Goal: Use online tool/utility: Utilize a website feature to perform a specific function

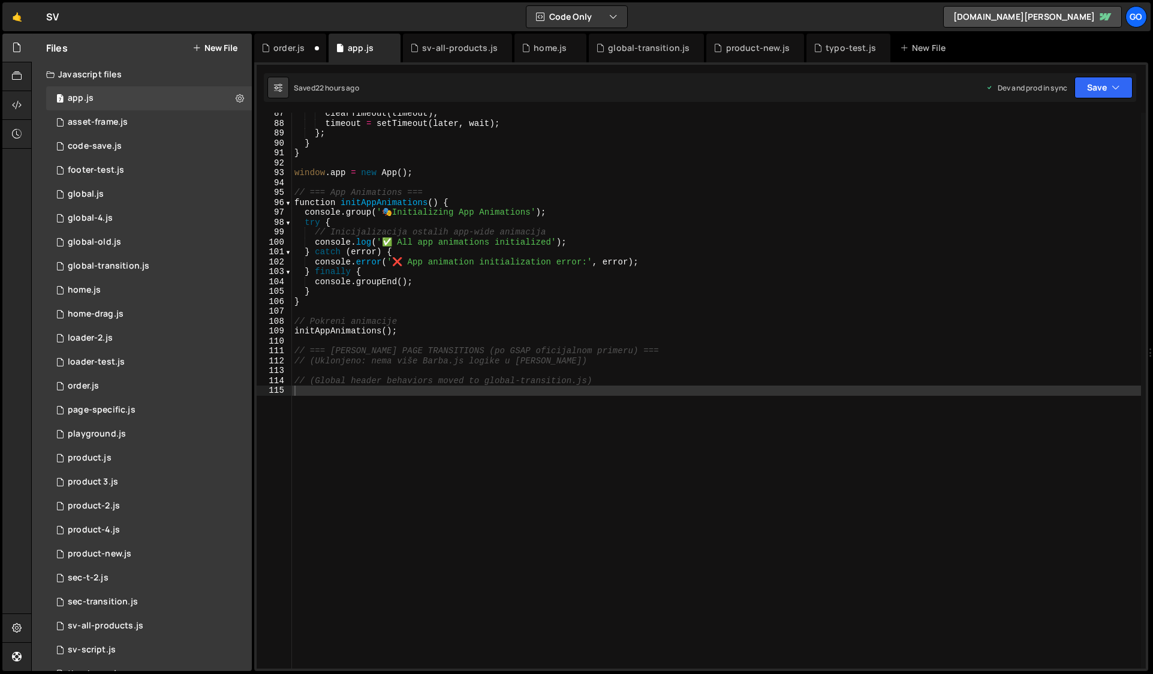
scroll to position [855, 0]
click at [236, 101] on icon at bounding box center [240, 97] width 8 height 11
type input "app"
radio input "true"
checkbox input "true"
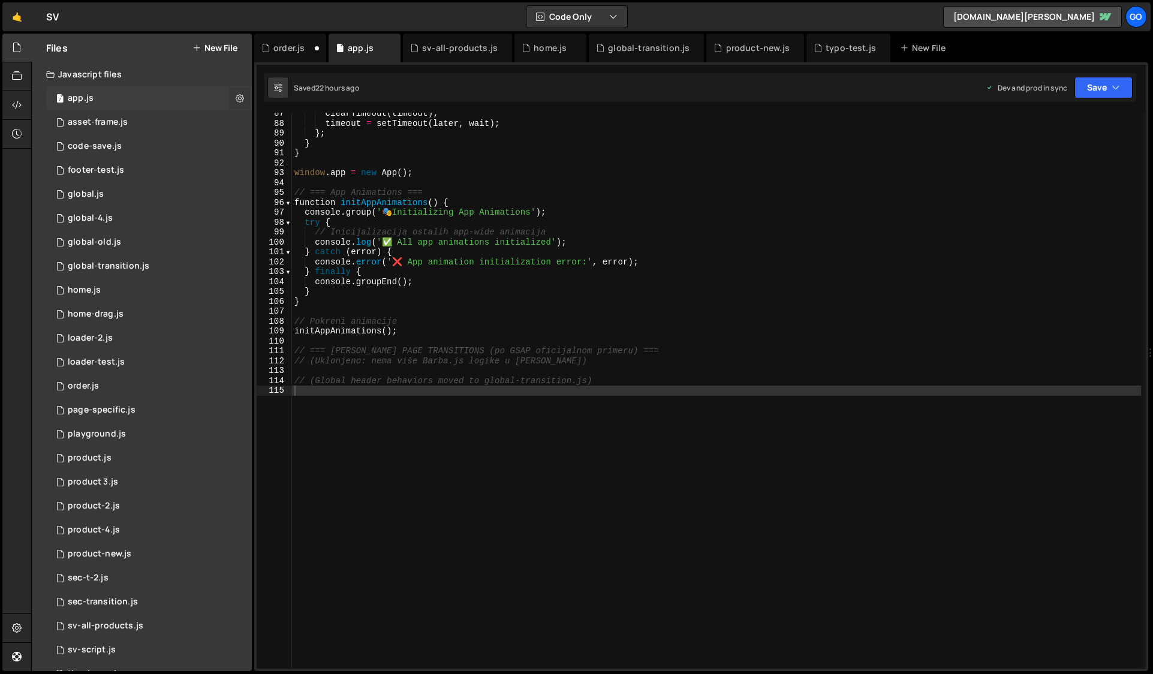
checkbox input "true"
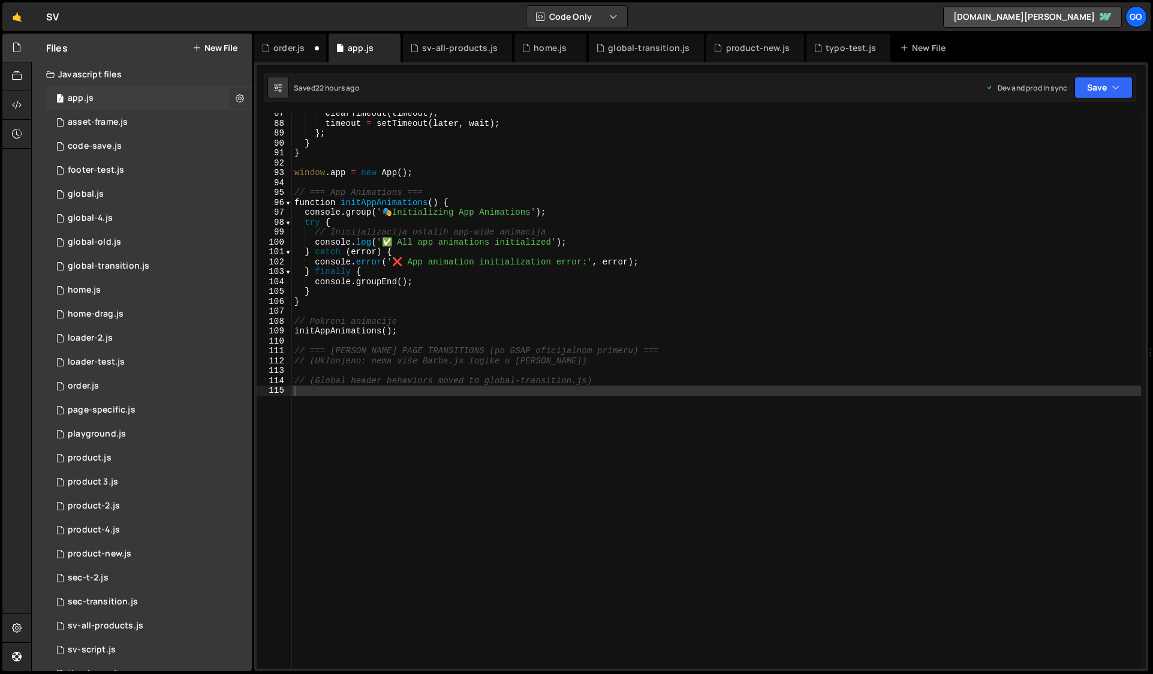
checkbox input "true"
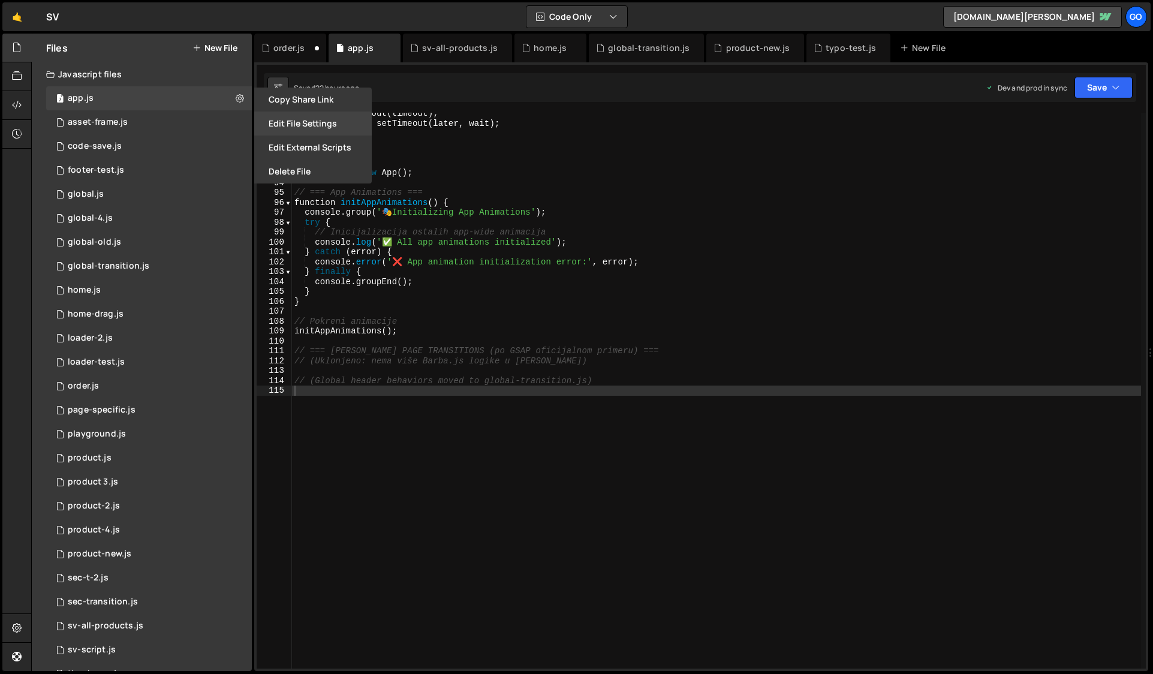
click at [317, 124] on button "Edit File Settings" at bounding box center [313, 124] width 118 height 24
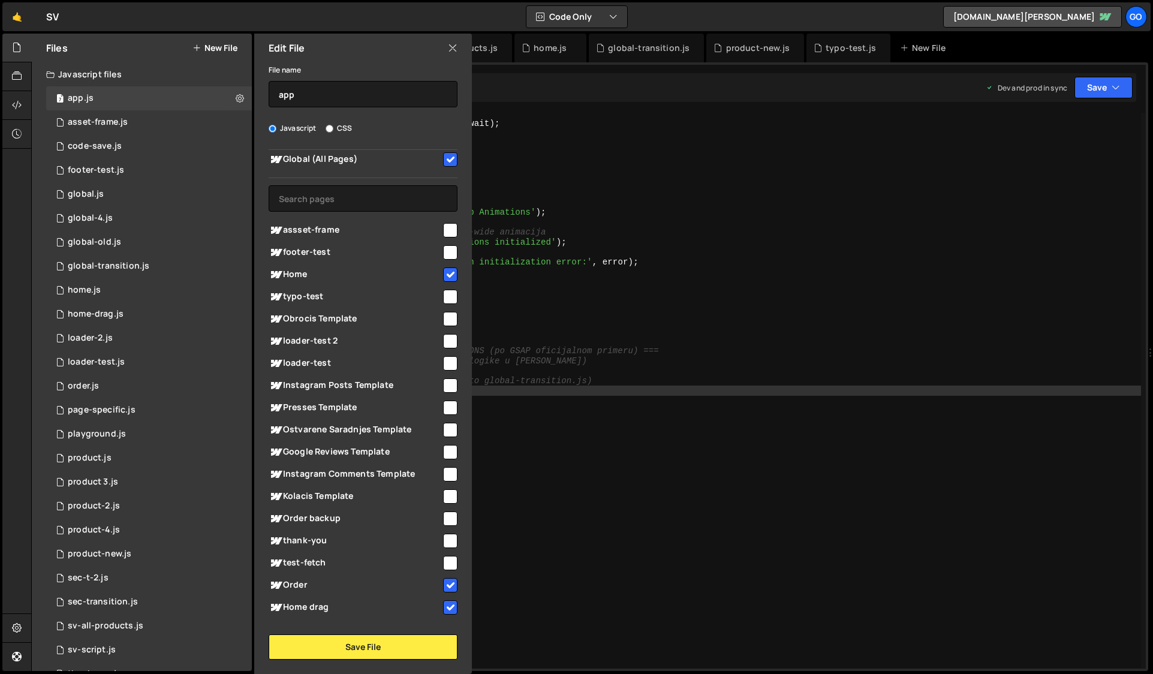
scroll to position [0, 0]
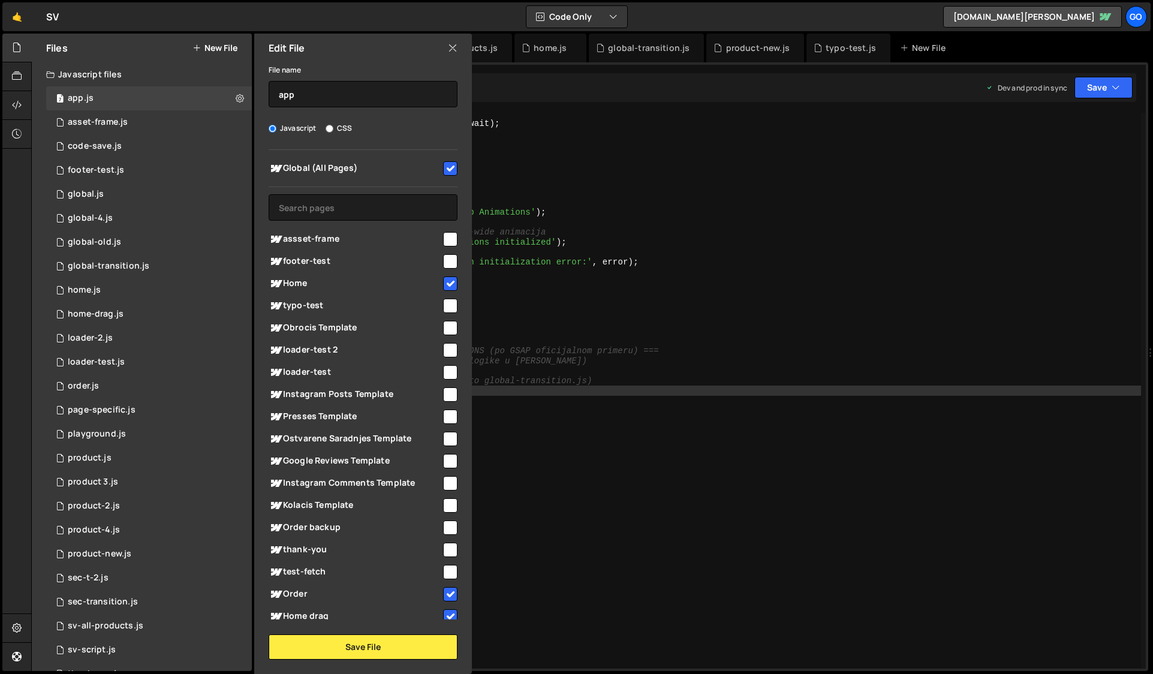
click at [443, 171] on input "checkbox" at bounding box center [450, 168] width 14 height 14
click at [443, 170] on input "checkbox" at bounding box center [450, 168] width 14 height 14
checkbox input "true"
type textarea "// === App Animations ==="
click at [582, 193] on div "clearTimeout ( timeout ) ; timeout = setTimeout ( later , wait ) ; } ; } } wind…" at bounding box center [825, 397] width 1067 height 576
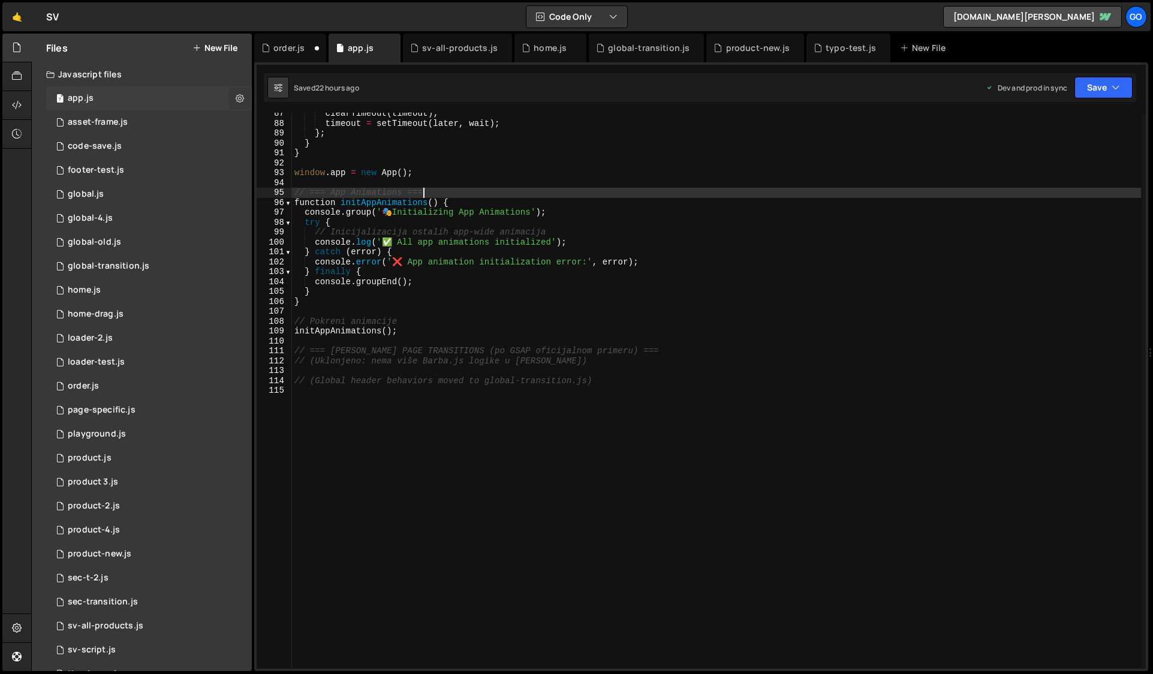
click at [236, 97] on icon at bounding box center [240, 97] width 8 height 11
type input "app"
radio input "true"
checkbox input "true"
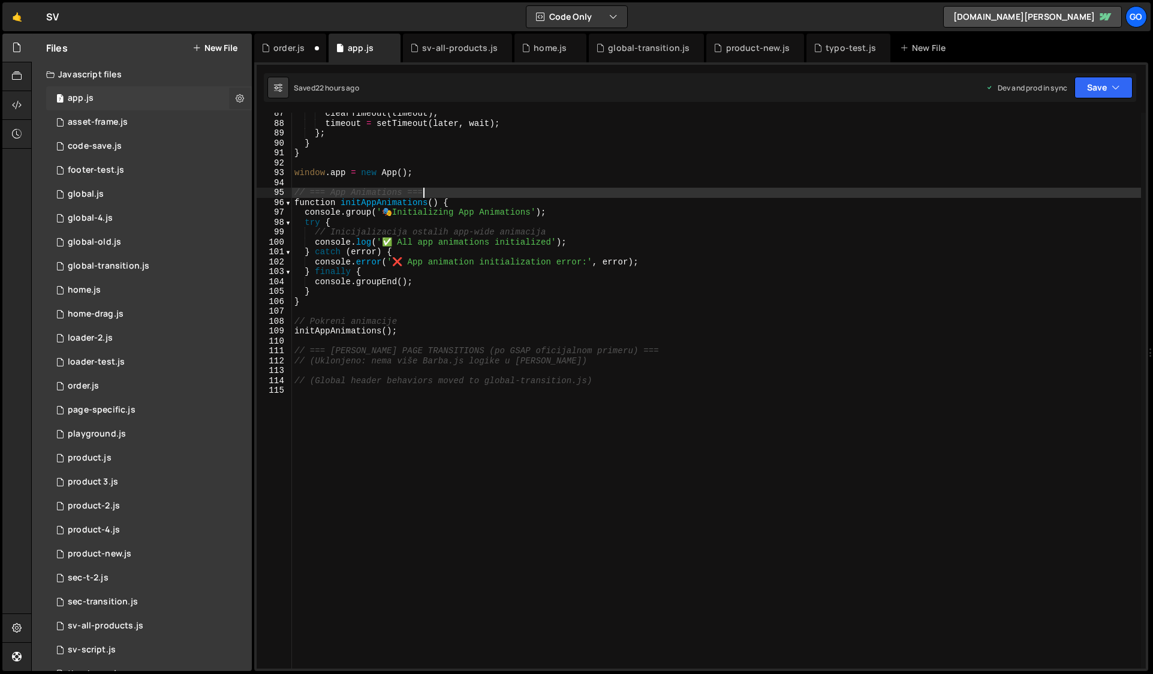
checkbox input "true"
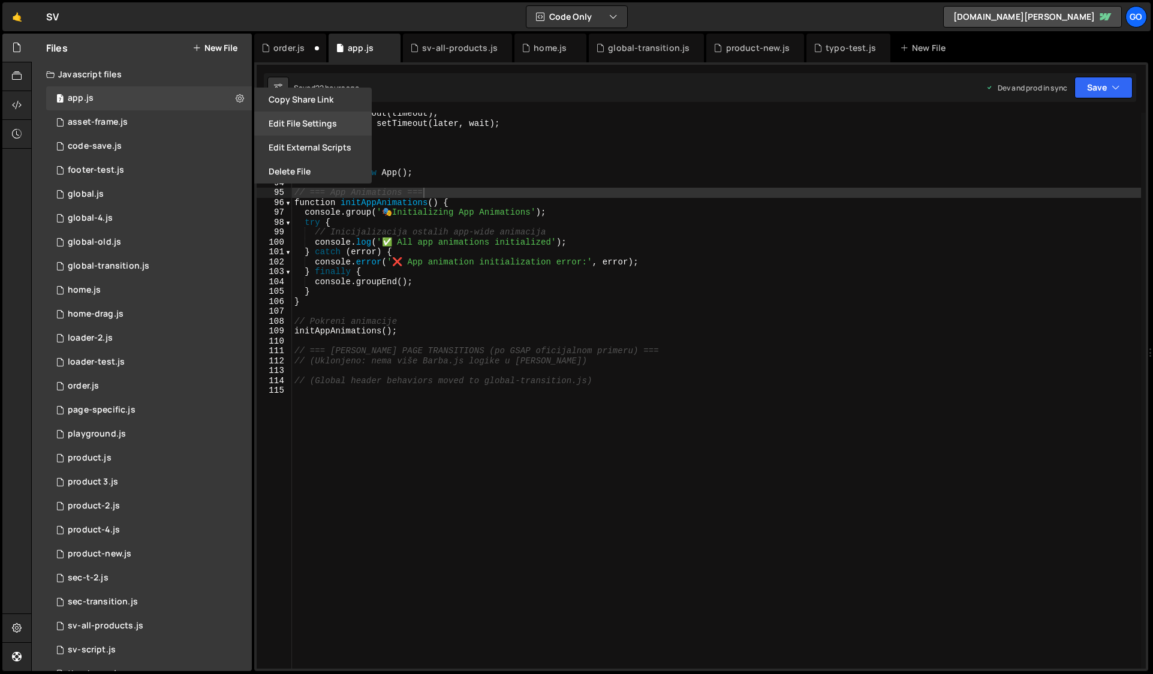
click at [309, 118] on button "Edit File Settings" at bounding box center [313, 124] width 118 height 24
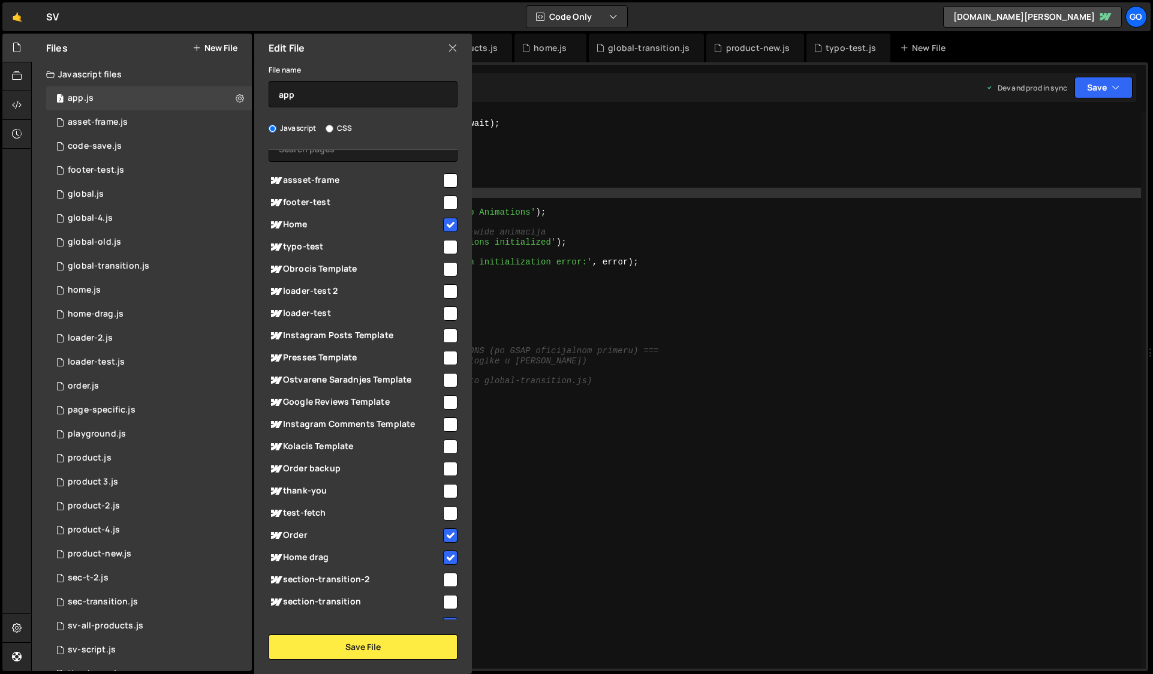
scroll to position [71, 0]
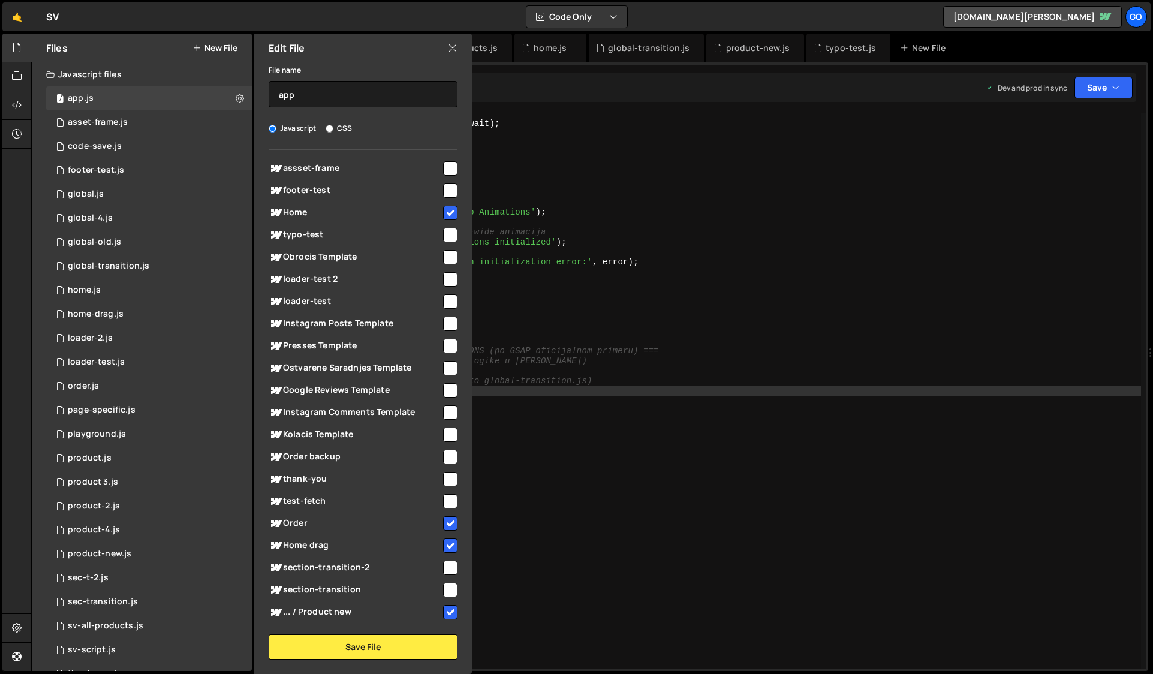
click at [579, 472] on div "clearTimeout ( timeout ) ; timeout = setTimeout ( later , wait ) ; } ; } } wind…" at bounding box center [716, 397] width 849 height 576
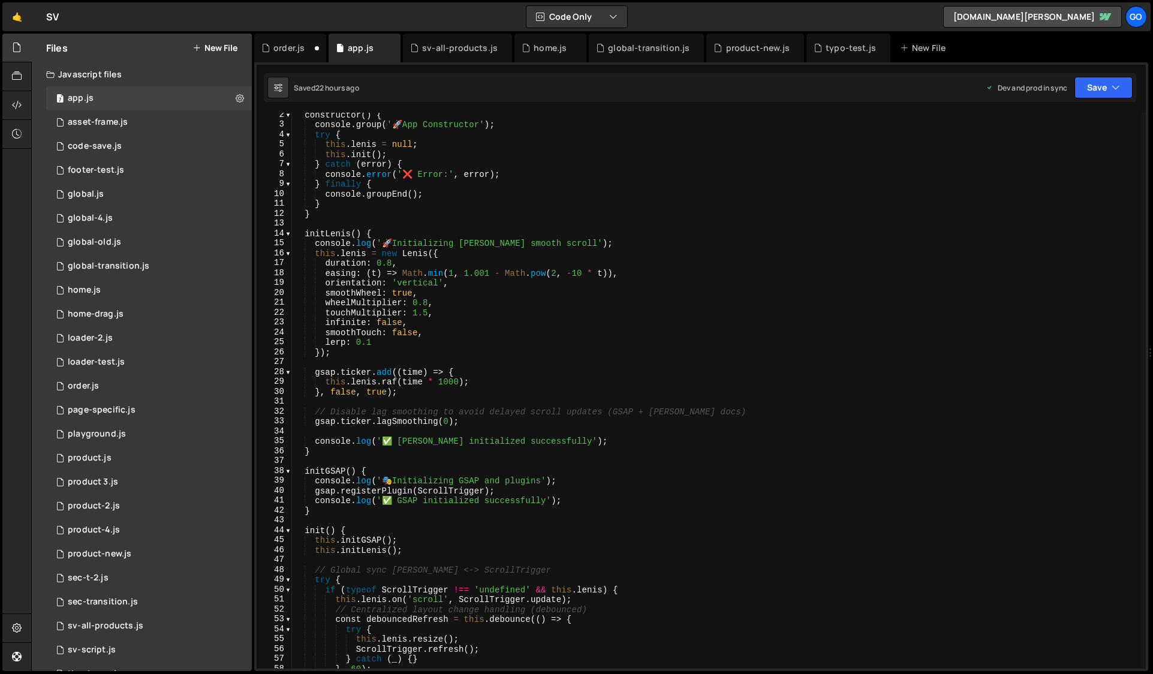
scroll to position [0, 0]
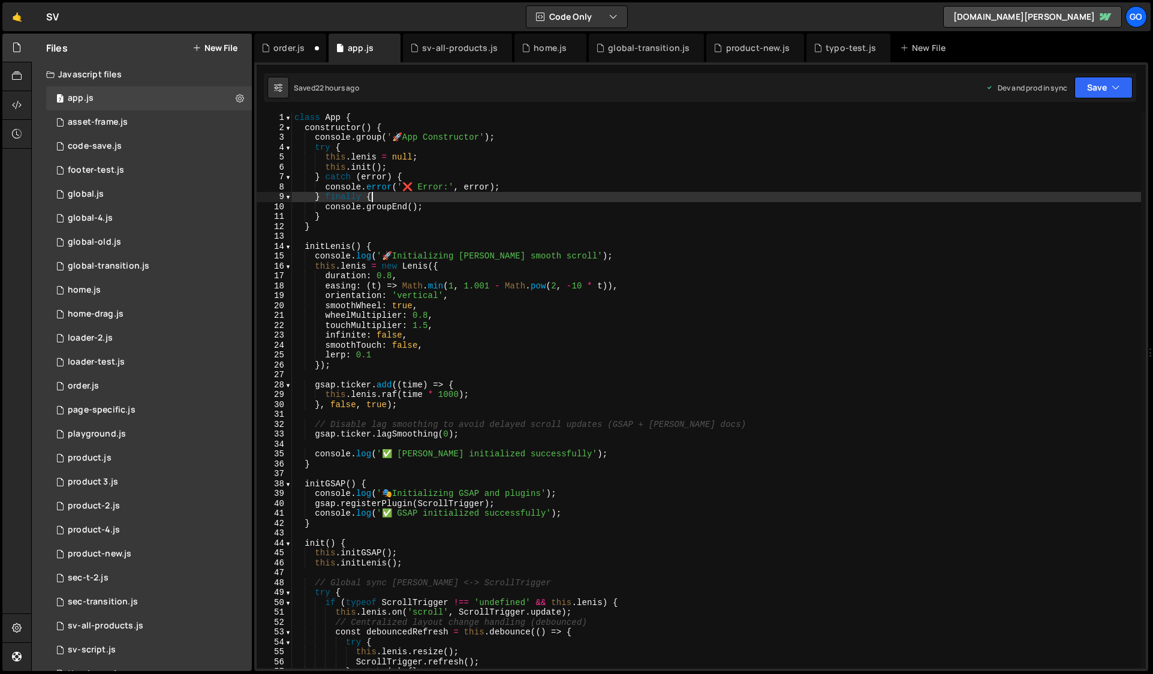
click at [424, 201] on div "class App { constructor ( ) { console . group ( ' 🚀 App Constructor' ) ; try { …" at bounding box center [716, 401] width 849 height 576
type textarea "// (Global header behaviors moved to global-transition.js)"
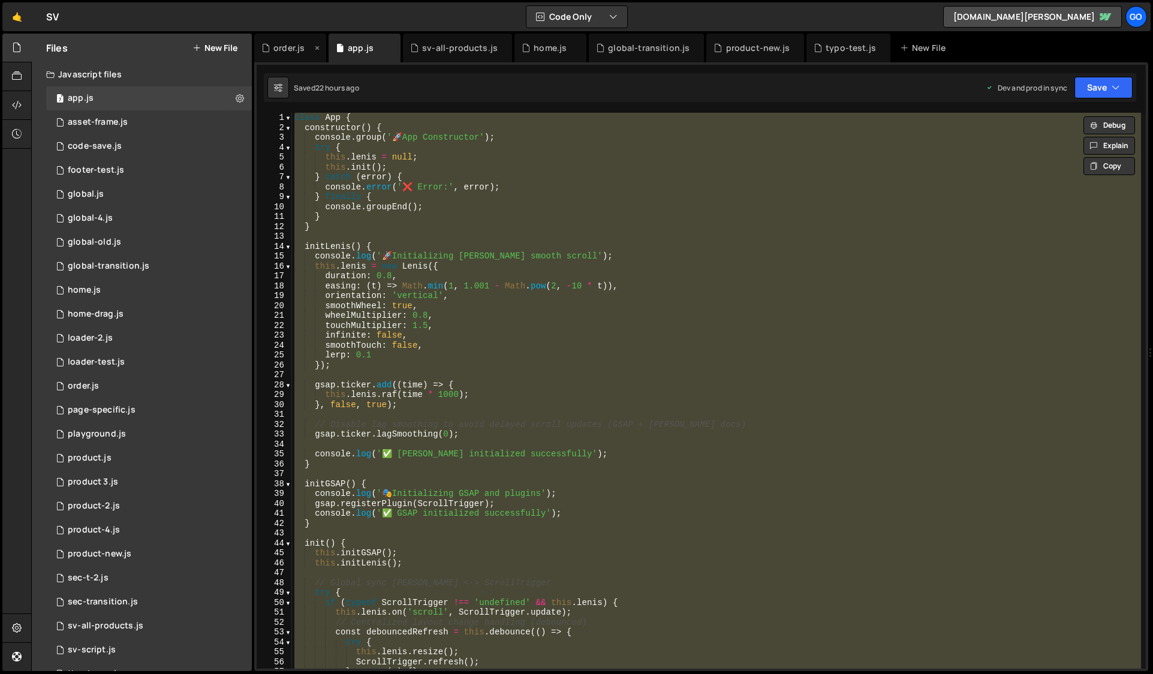
click at [290, 54] on div "order.js" at bounding box center [290, 48] width 72 height 29
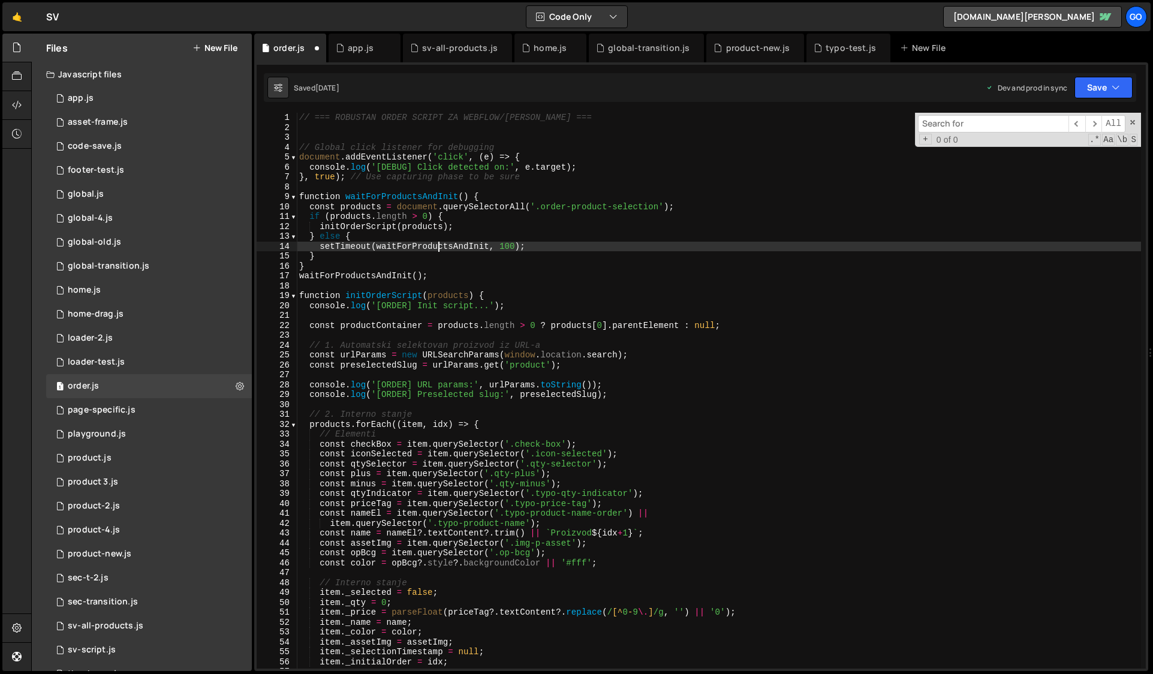
click at [436, 242] on div "// === ROBUSTAN ORDER SCRIPT ZA WEBFLOW/[PERSON_NAME] === // Global click liste…" at bounding box center [719, 401] width 844 height 576
type textarea "}"
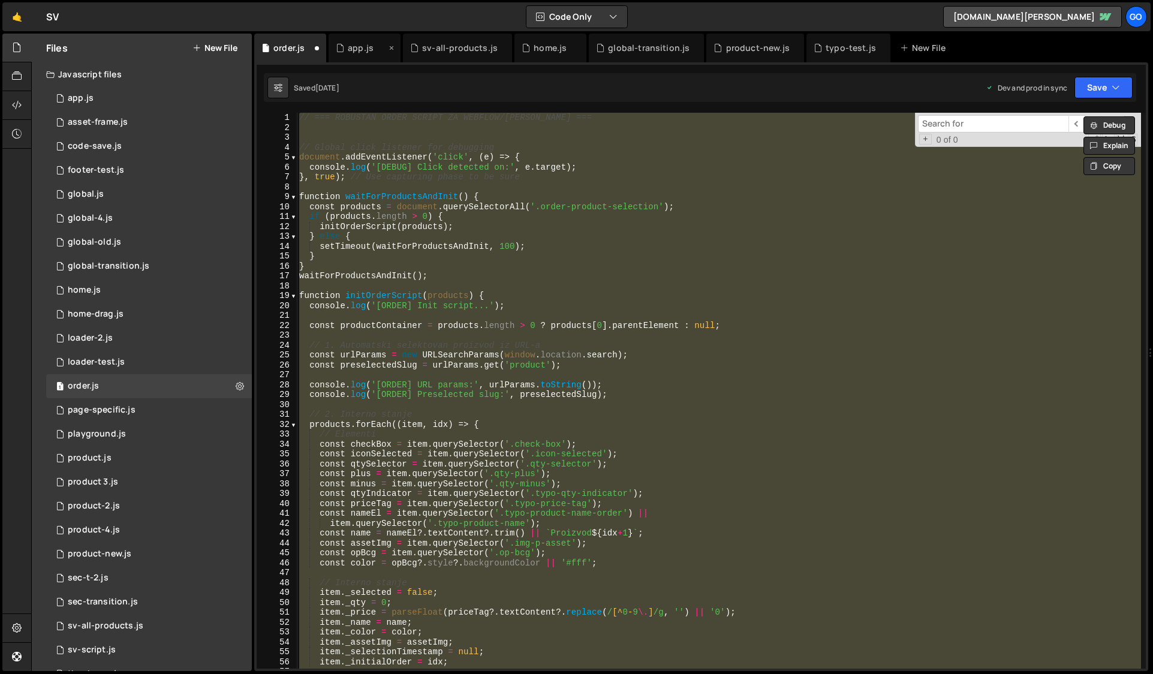
click at [345, 46] on div "app.js" at bounding box center [361, 48] width 50 height 12
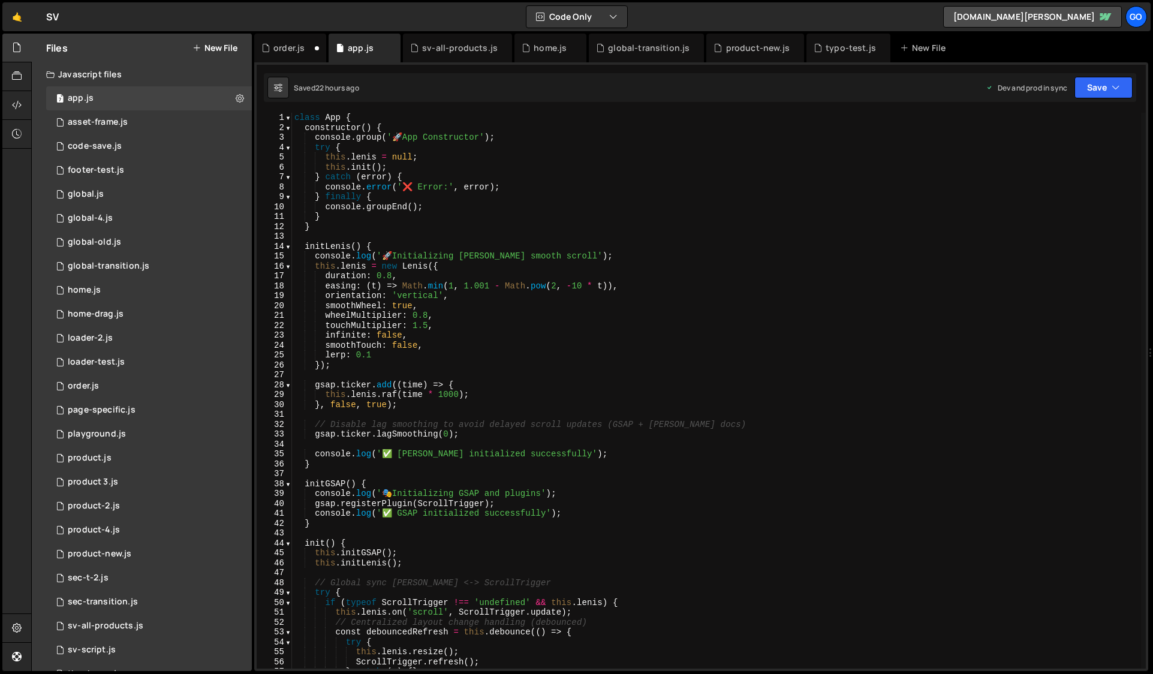
click at [464, 254] on div "class App { constructor ( ) { console . group ( ' 🚀 App Constructor' ) ; try { …" at bounding box center [716, 401] width 849 height 576
type textarea "// (Global header behaviors moved to global-transition.js)"
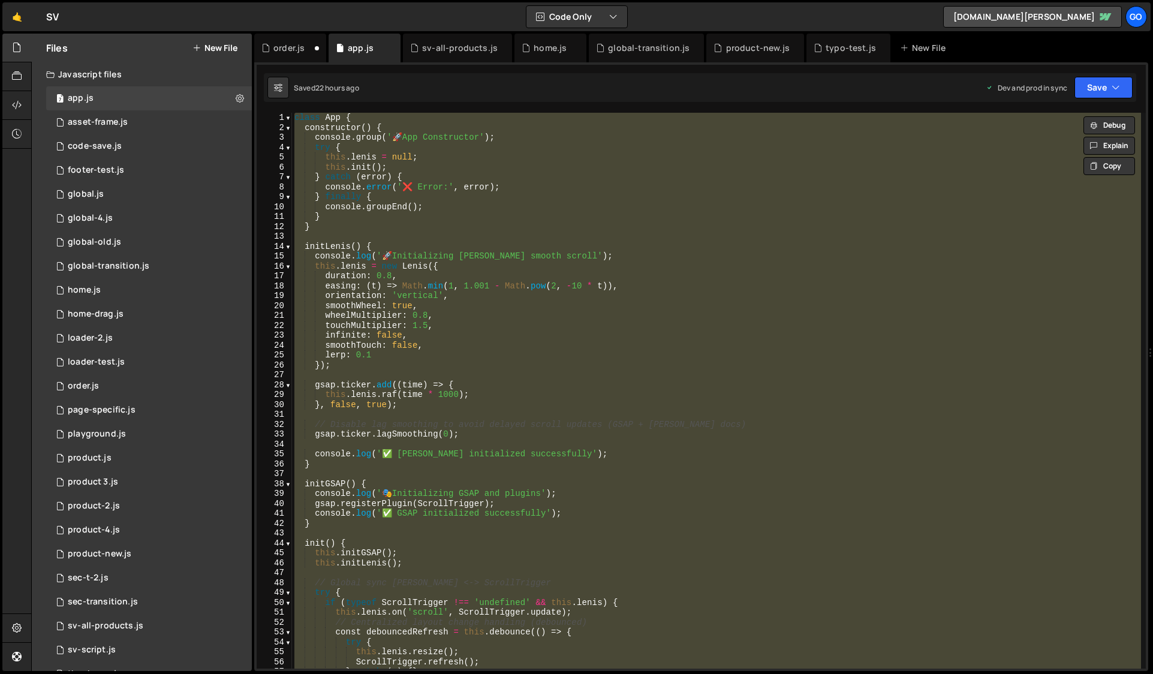
paste textarea
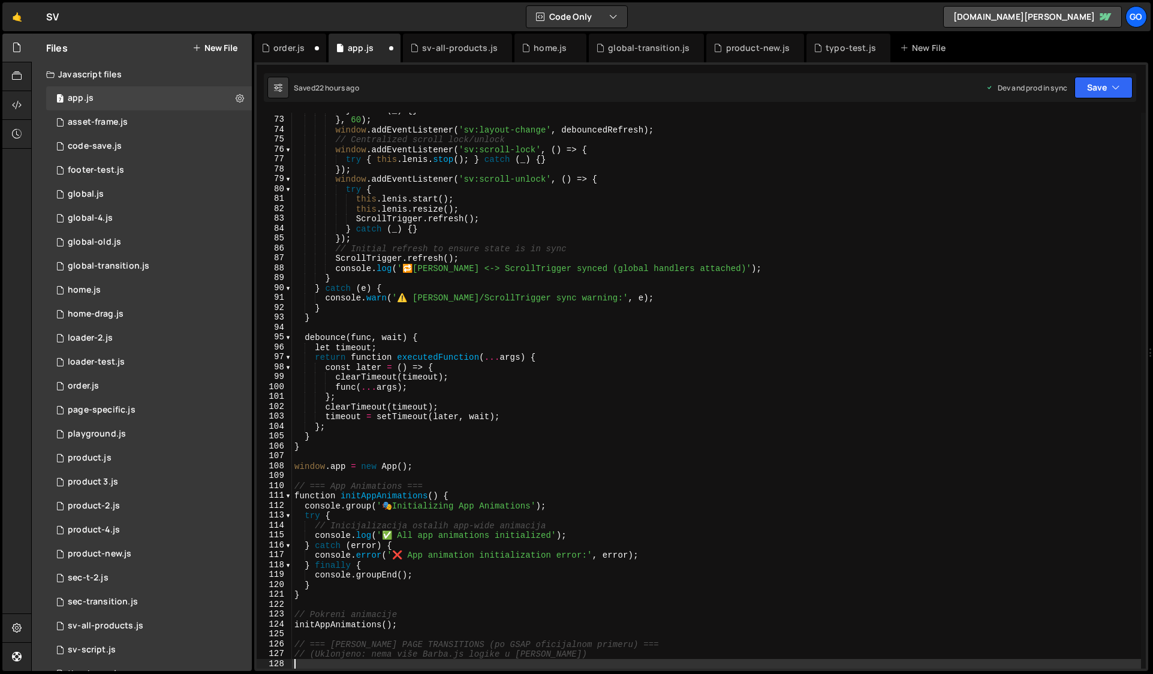
scroll to position [711, 0]
click at [458, 230] on div "} catch ( _ ) { } } , 60 ) ; window . addEventListener ( 'sv:layout-change' , d…" at bounding box center [716, 393] width 849 height 576
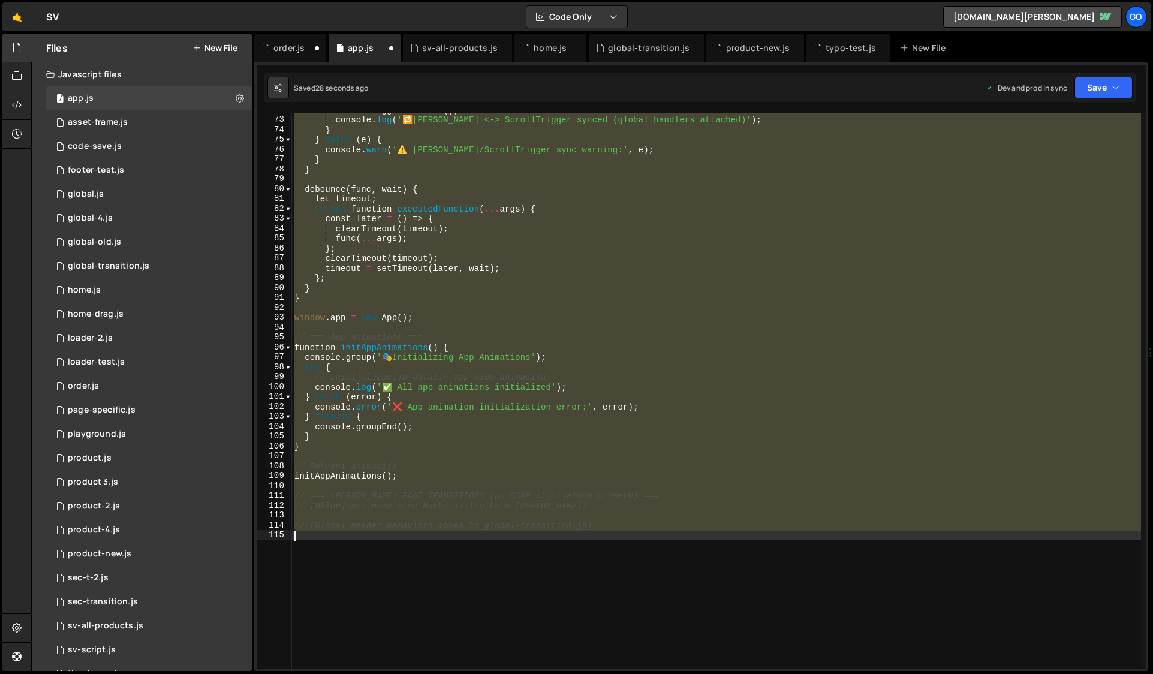
click at [458, 230] on div "ScrollTrigger . refresh ( ) ; console . log ( ' 🔁 [PERSON_NAME] <-> ScrollTrigg…" at bounding box center [716, 391] width 849 height 556
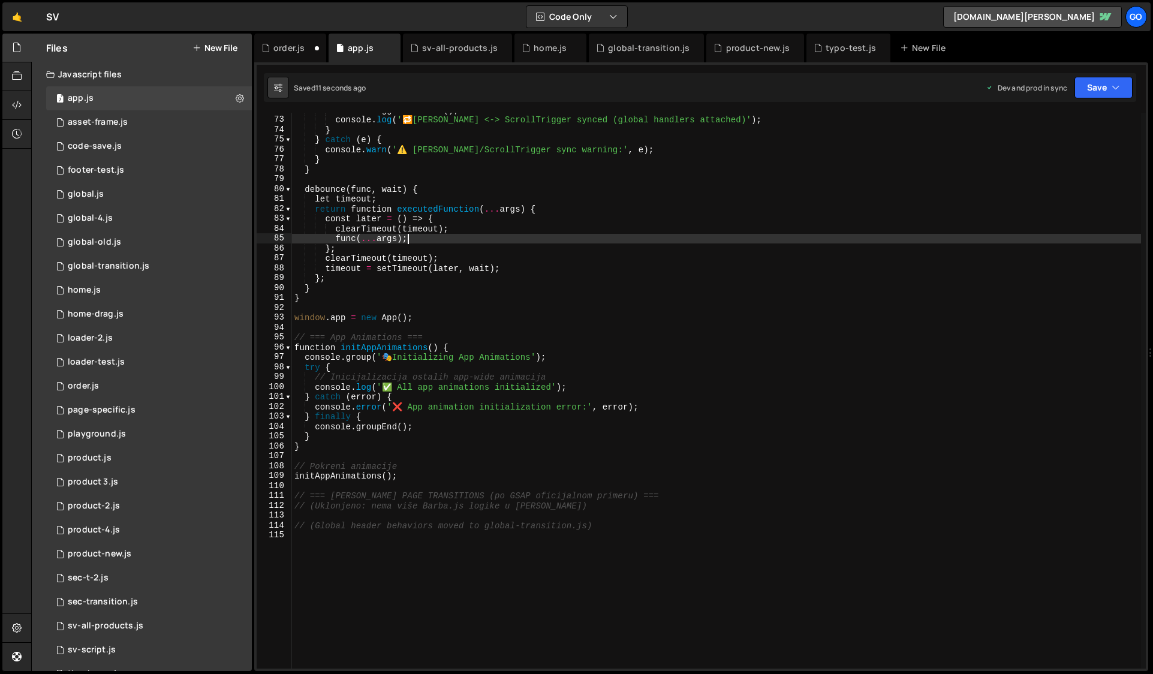
click at [456, 234] on div "ScrollTrigger . refresh ( ) ; console . log ( ' 🔁 [PERSON_NAME] <-> ScrollTrigg…" at bounding box center [716, 393] width 849 height 576
type textarea "// (Global header behaviors moved to global-transition.js)"
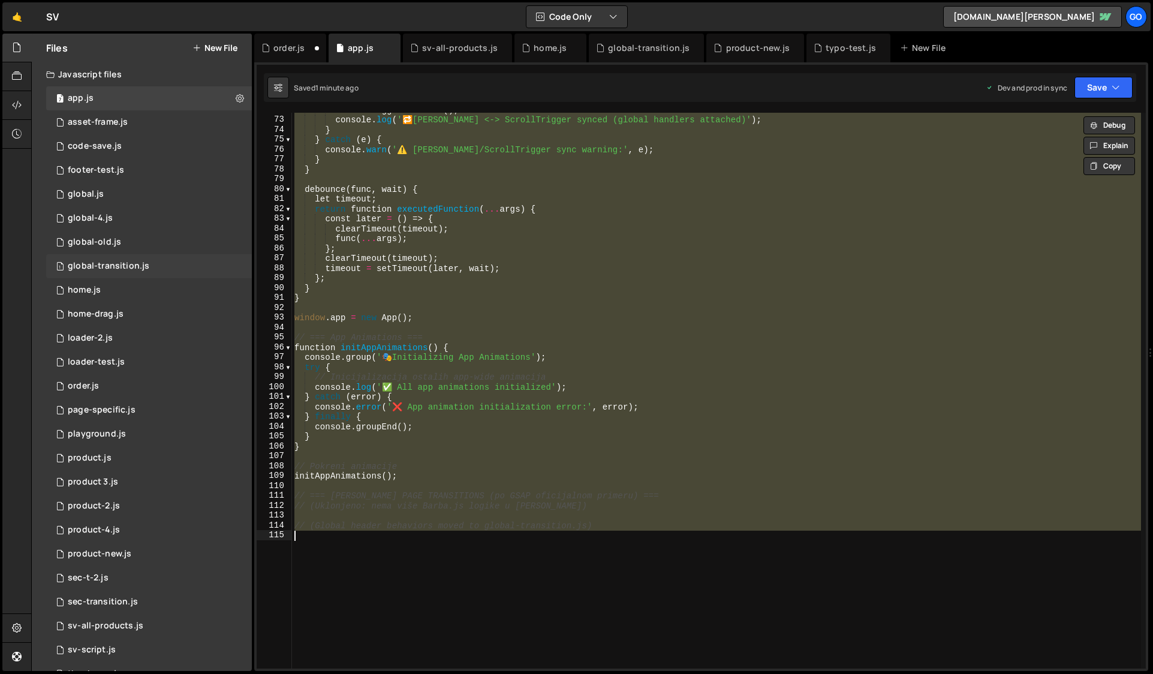
scroll to position [99, 0]
